Goal: Find specific page/section: Find specific page/section

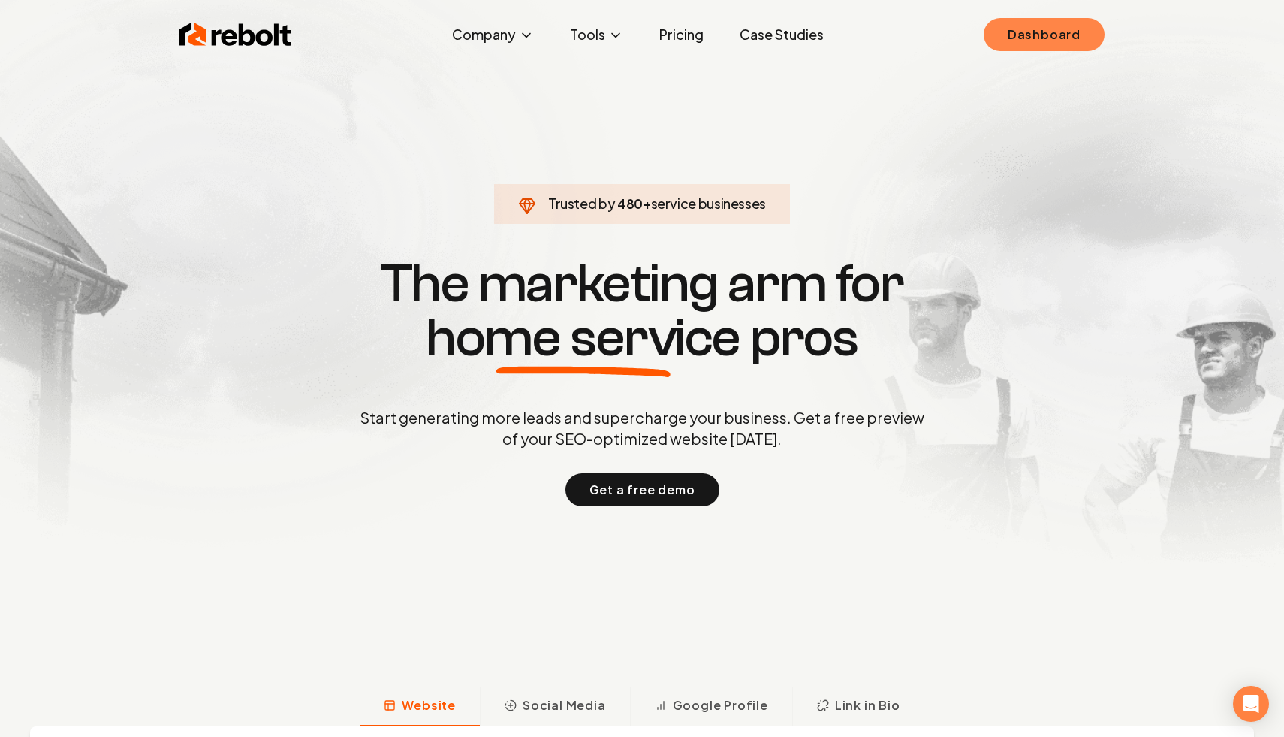
click at [1017, 34] on link "Dashboard" at bounding box center [1044, 34] width 121 height 33
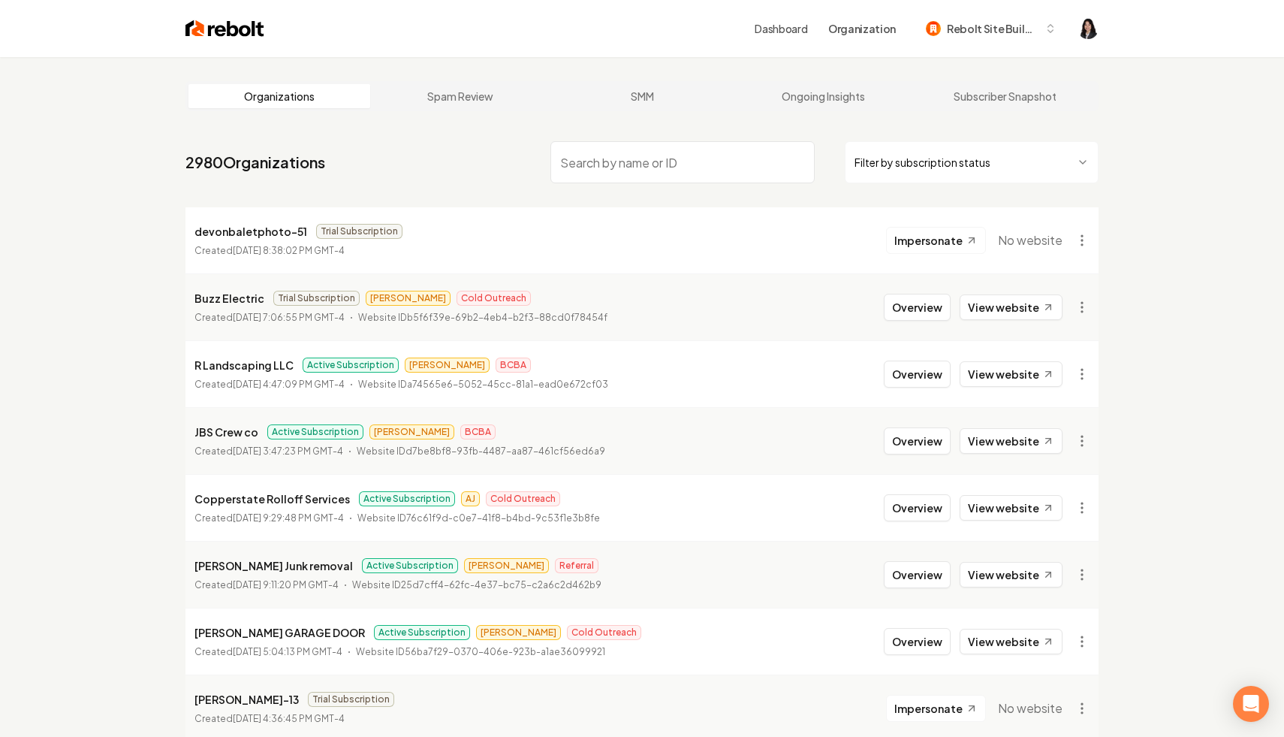
click at [1003, 148] on html "Dashboard Organization Rebolt Site Builder Organizations Spam Review SMM Ongoin…" at bounding box center [642, 368] width 1284 height 737
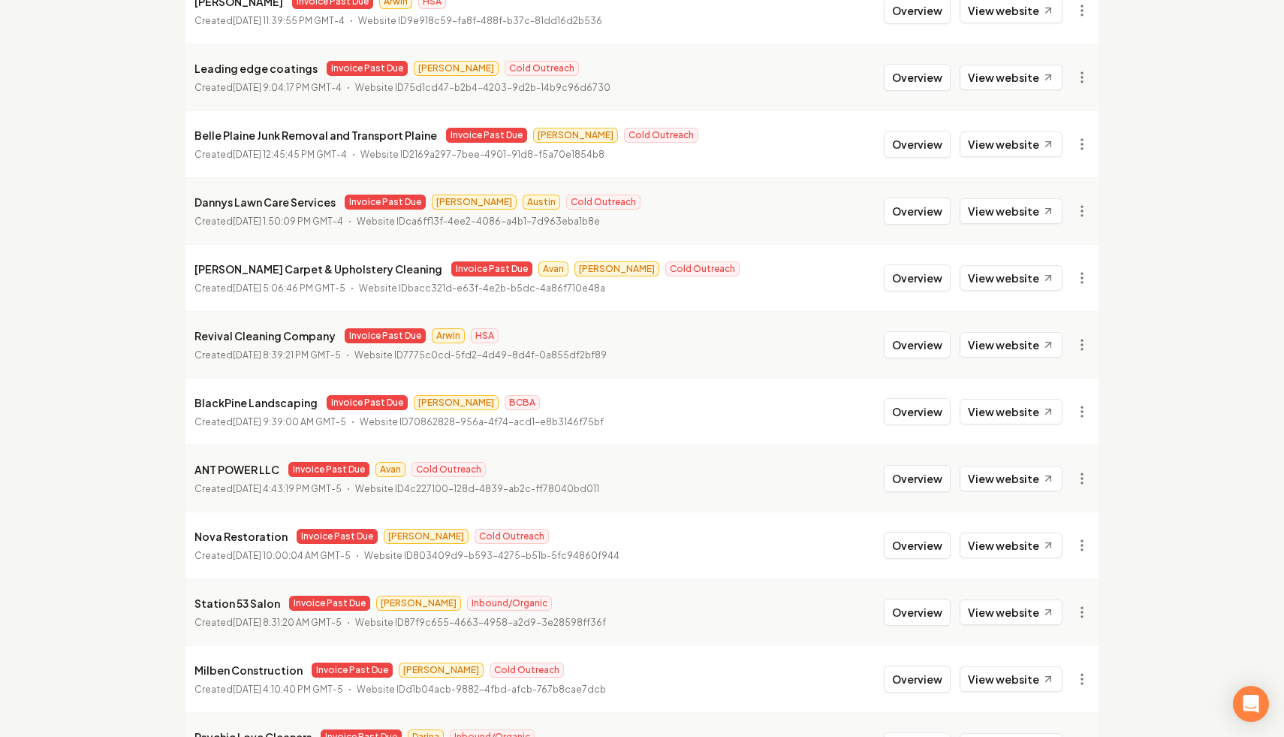
scroll to position [1538, 0]
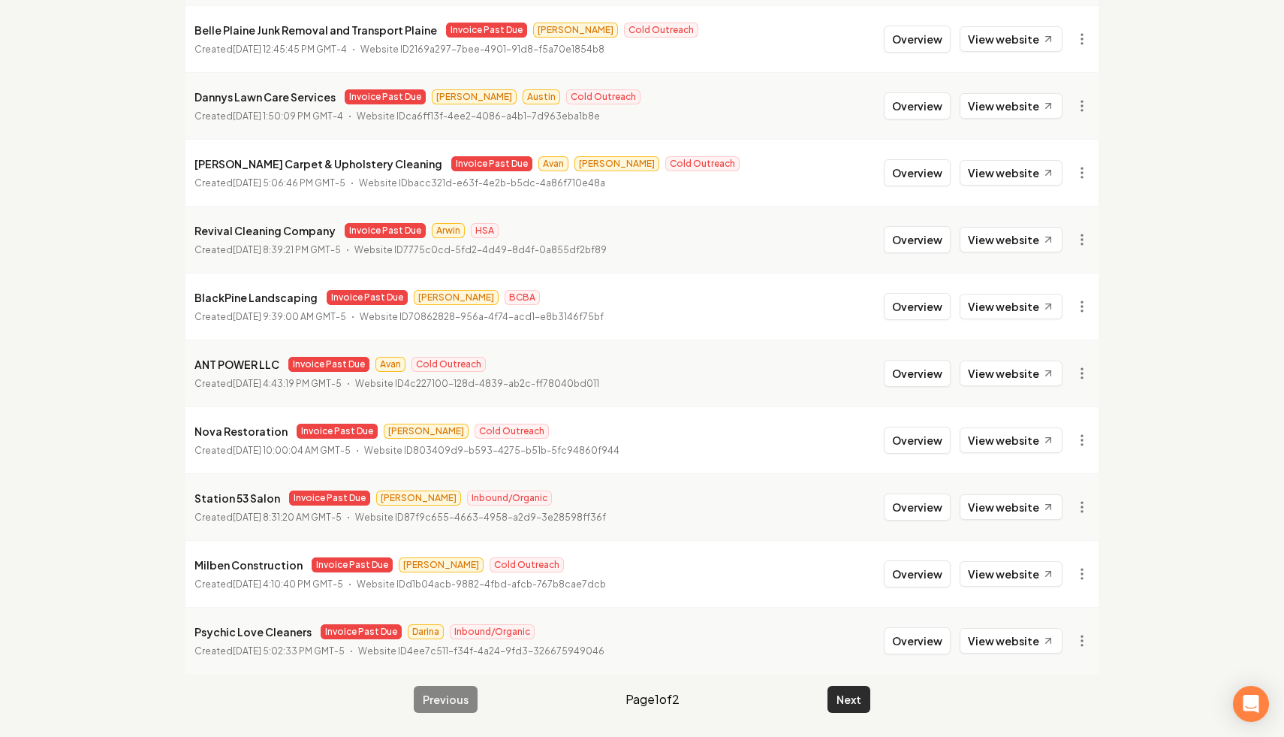
click at [853, 698] on button "Next" at bounding box center [849, 699] width 43 height 27
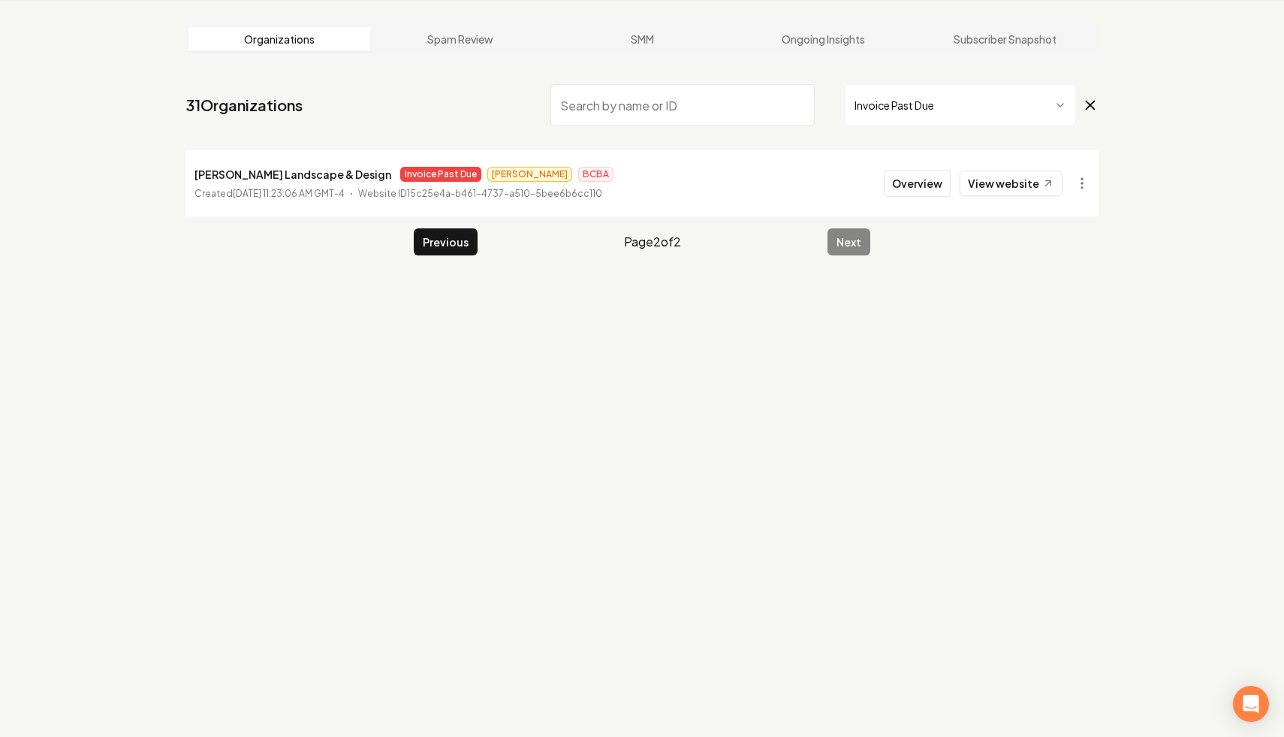
click at [436, 256] on main "Organizations Spam Review SMM Ongoing Insights Subscriber Snapshot 31 Organizat…" at bounding box center [641, 139] width 961 height 279
click at [459, 237] on button "Previous" at bounding box center [446, 241] width 64 height 27
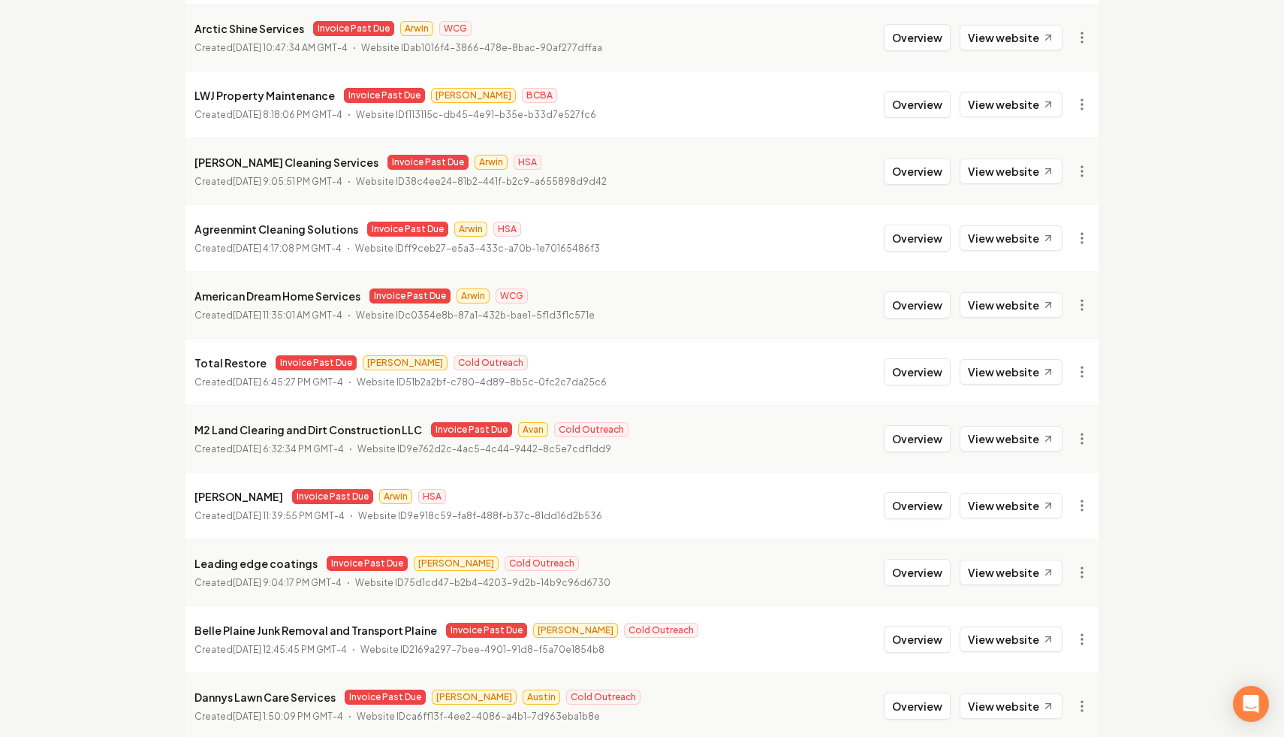
scroll to position [1538, 0]
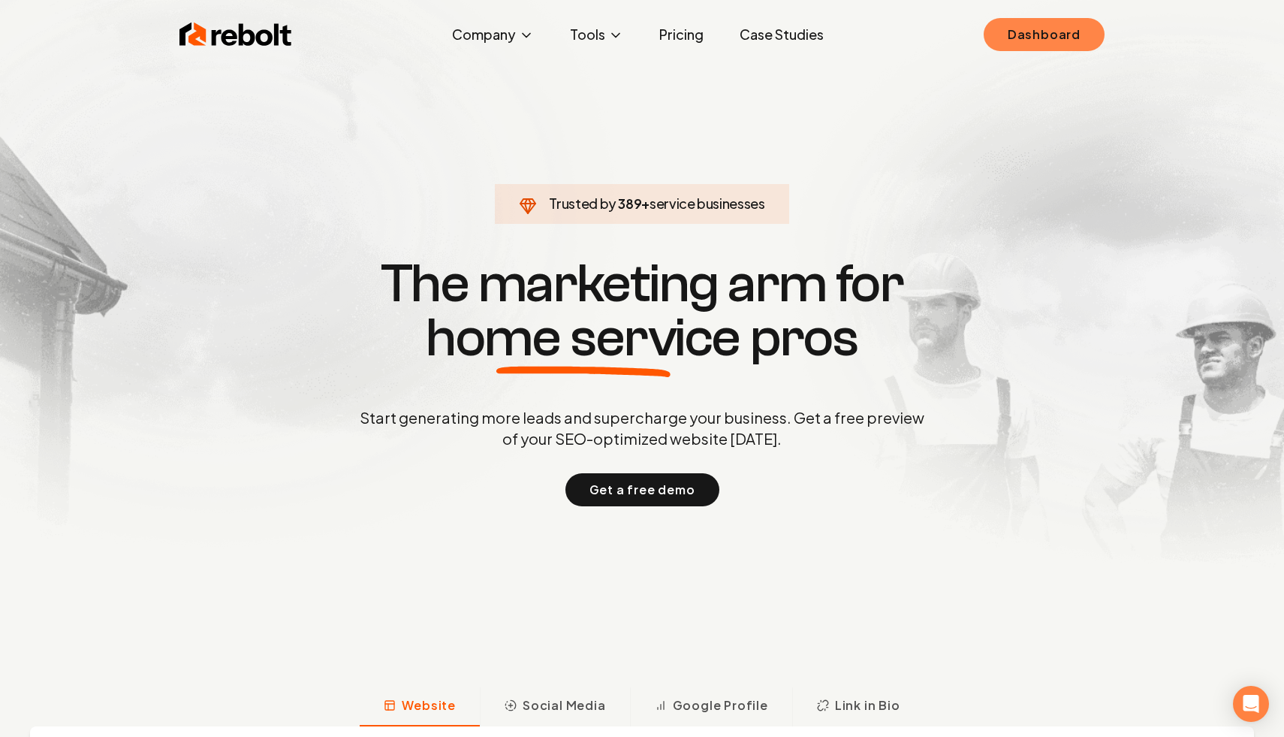
click at [1037, 24] on link "Dashboard" at bounding box center [1044, 34] width 121 height 33
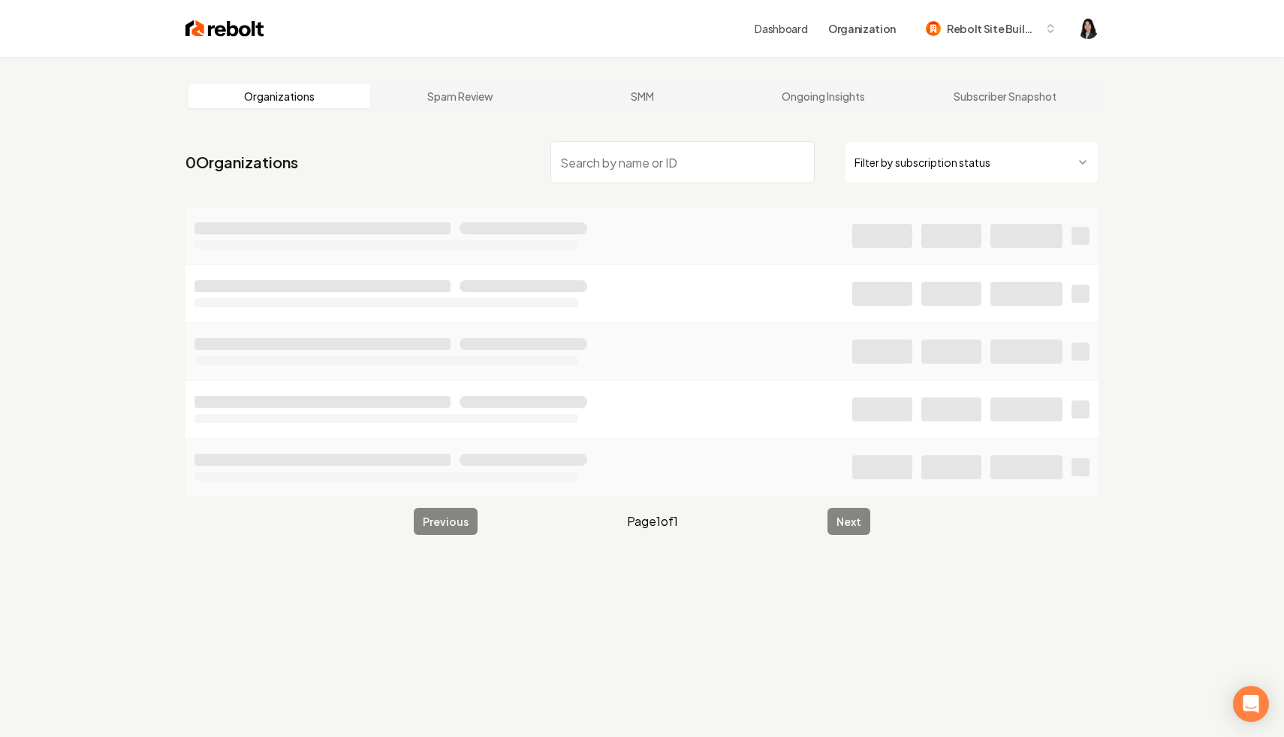
click at [916, 163] on html "Dashboard Organization Rebolt Site Builder Organizations Spam Review SMM Ongoin…" at bounding box center [642, 368] width 1284 height 737
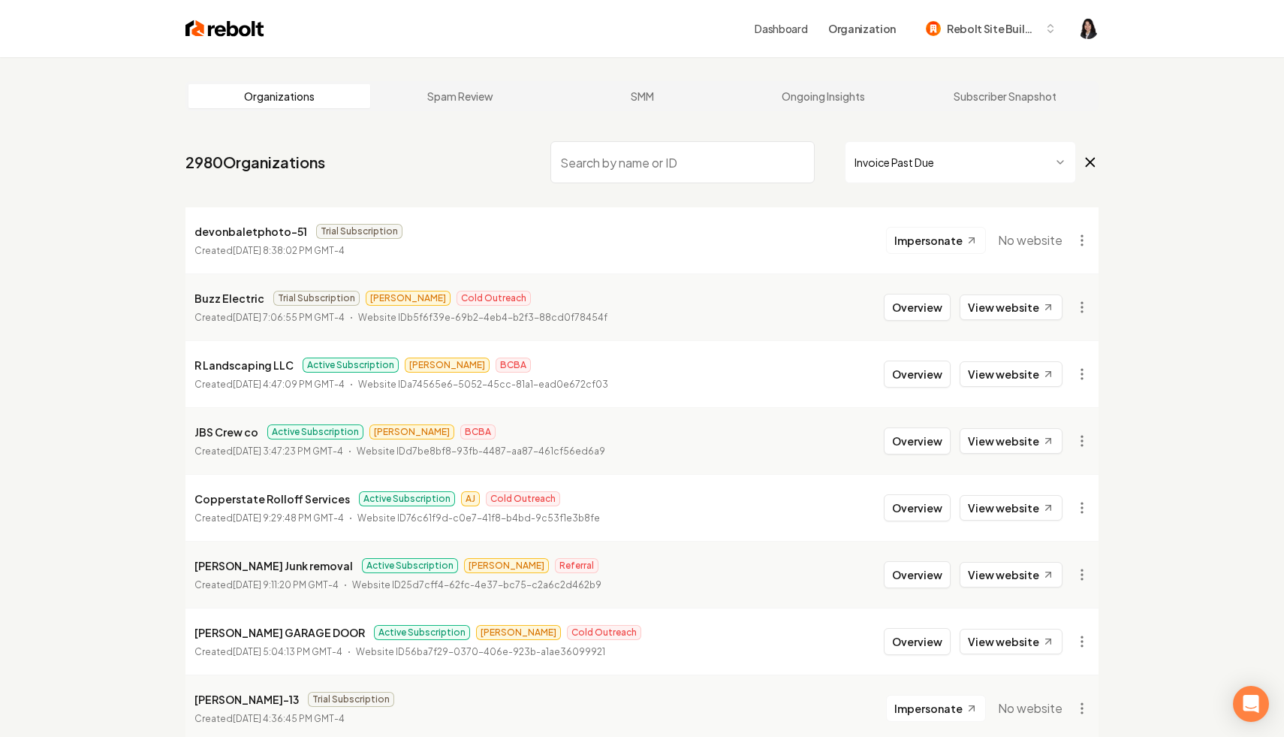
click at [728, 156] on input "search" at bounding box center [682, 162] width 264 height 42
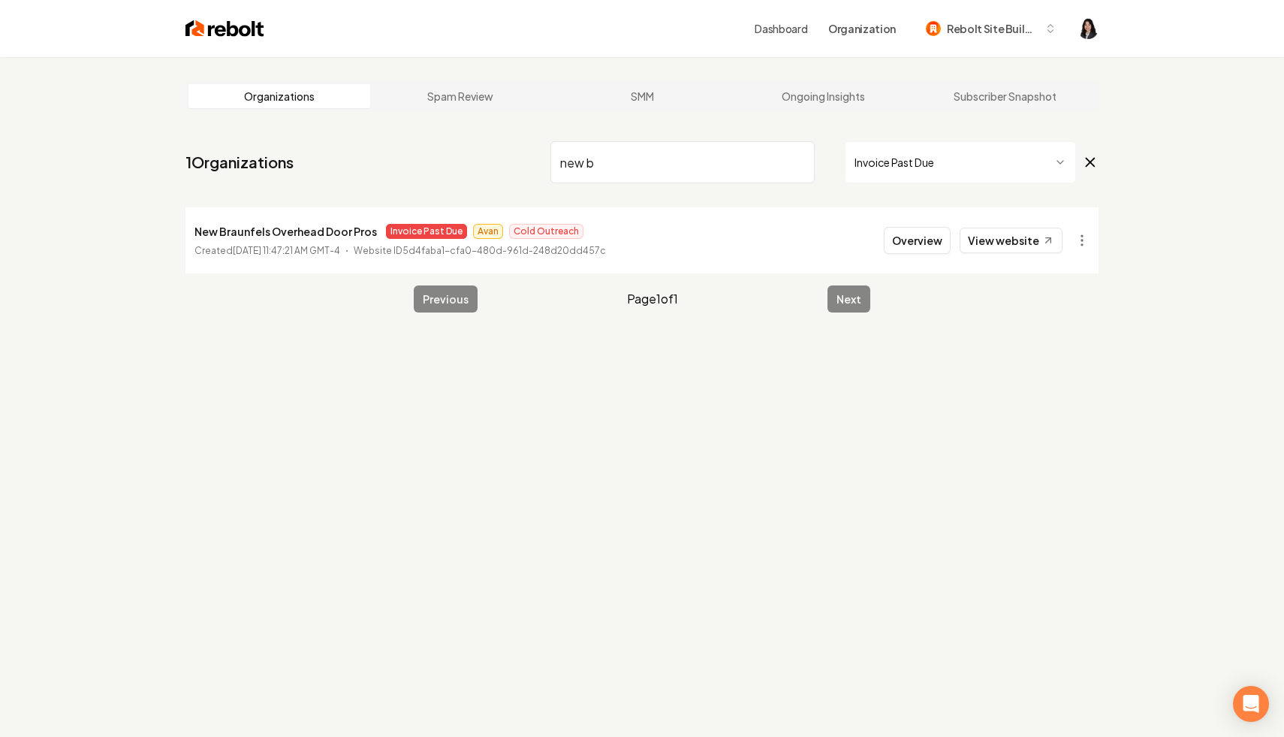
type input "new b"
drag, startPoint x: 713, startPoint y: 172, endPoint x: 488, endPoint y: 140, distance: 227.5
click at [488, 140] on nav "1 Organizations new b Invoice Past Due" at bounding box center [641, 168] width 913 height 66
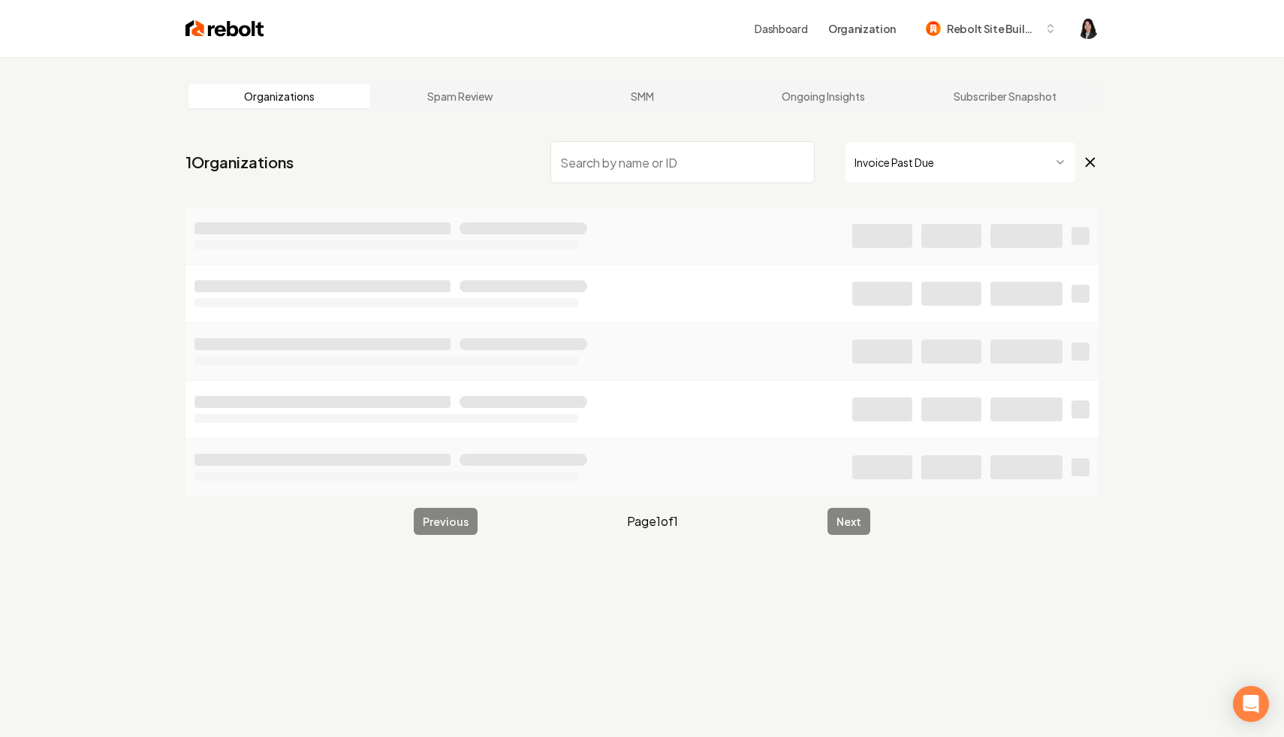
click at [140, 339] on div "Organizations Spam Review SMM Ongoing Insights Subscriber Snapshot 1 Organizati…" at bounding box center [642, 425] width 1284 height 737
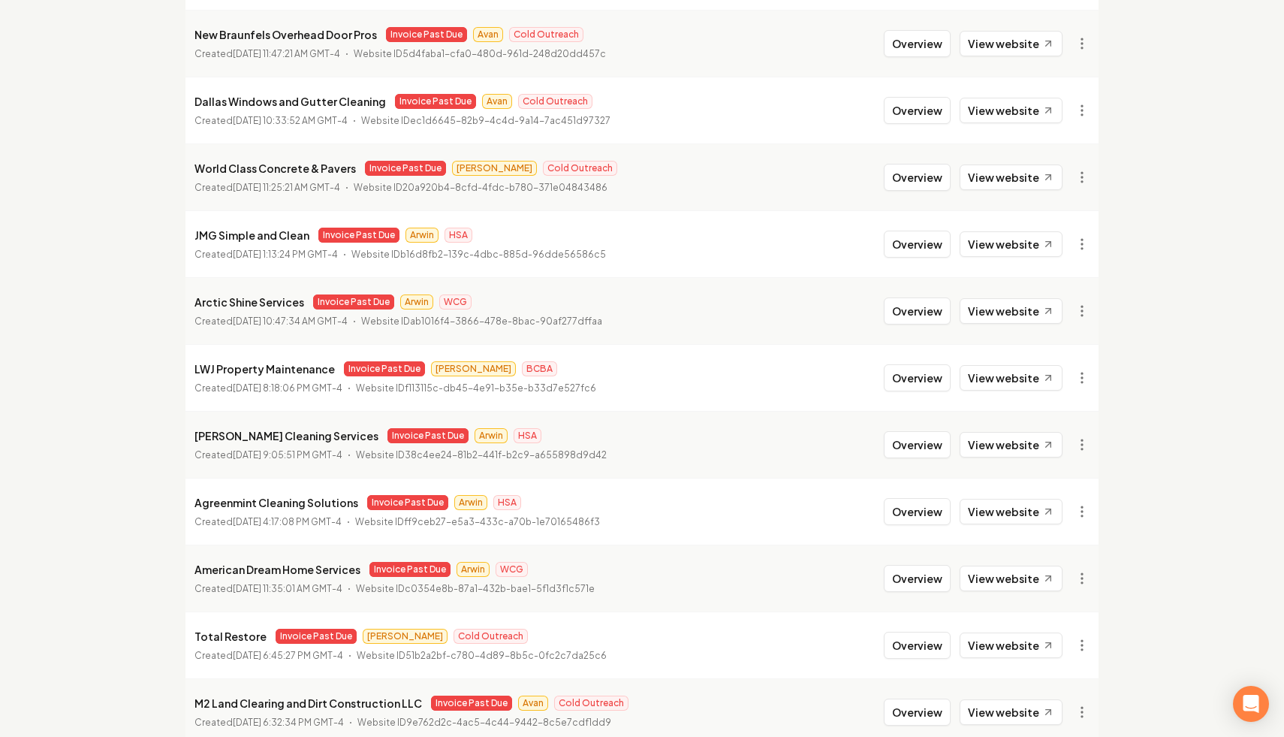
scroll to position [264, 0]
